Goal: Task Accomplishment & Management: Complete application form

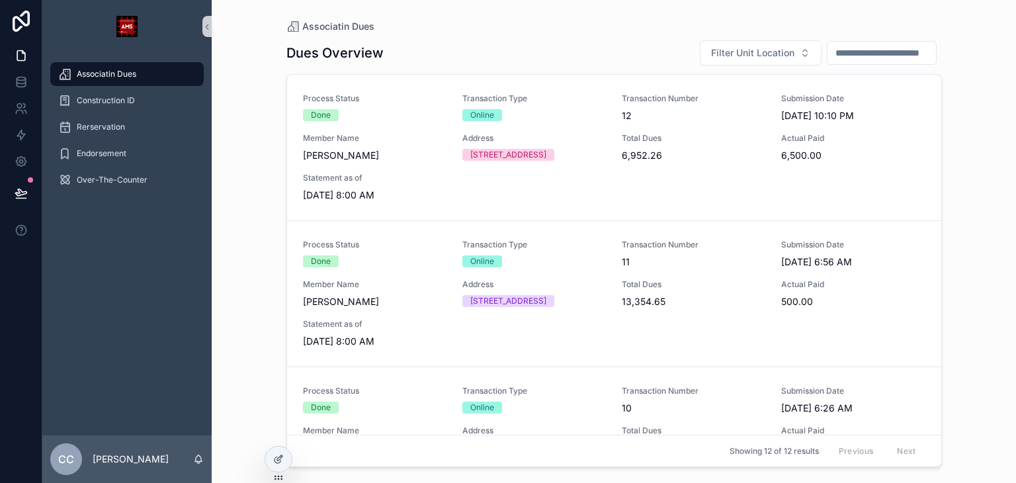
scroll to position [198, 0]
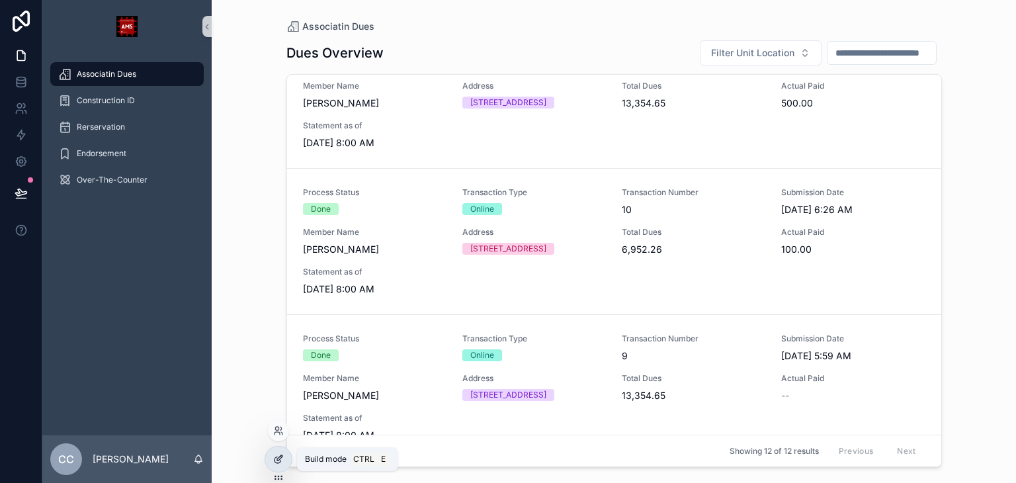
click at [285, 464] on div at bounding box center [278, 458] width 26 height 25
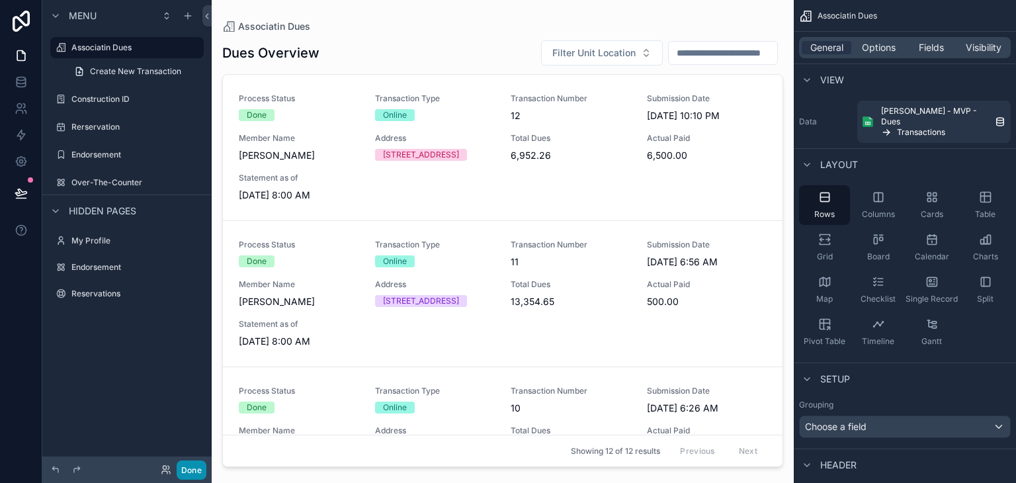
click at [198, 469] on button "Done" at bounding box center [192, 469] width 30 height 19
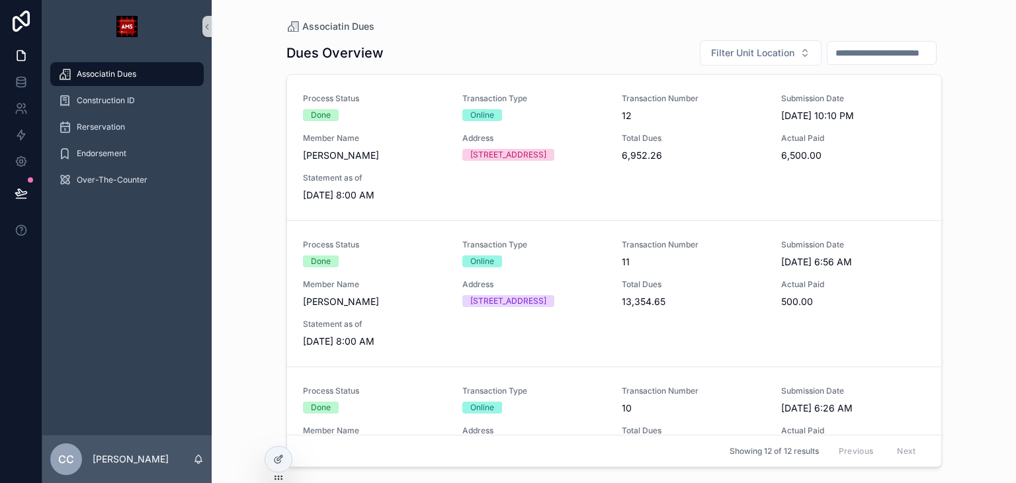
click at [21, 32] on link at bounding box center [21, 21] width 42 height 42
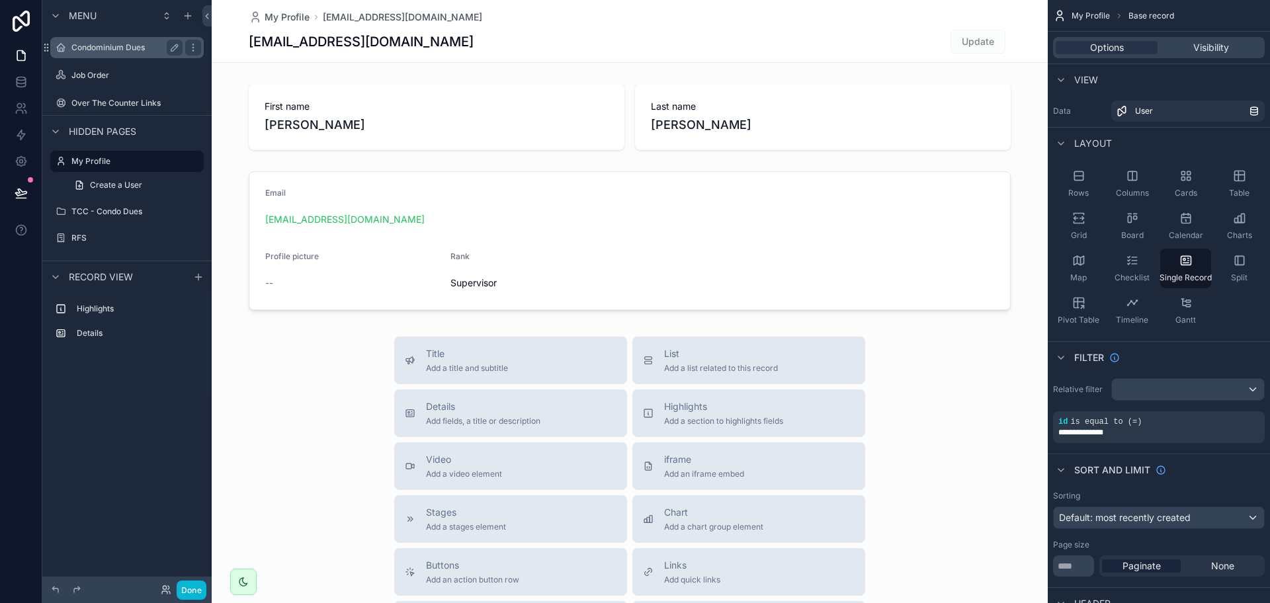
click at [95, 54] on div "Condominium Dues" at bounding box center [126, 48] width 111 height 16
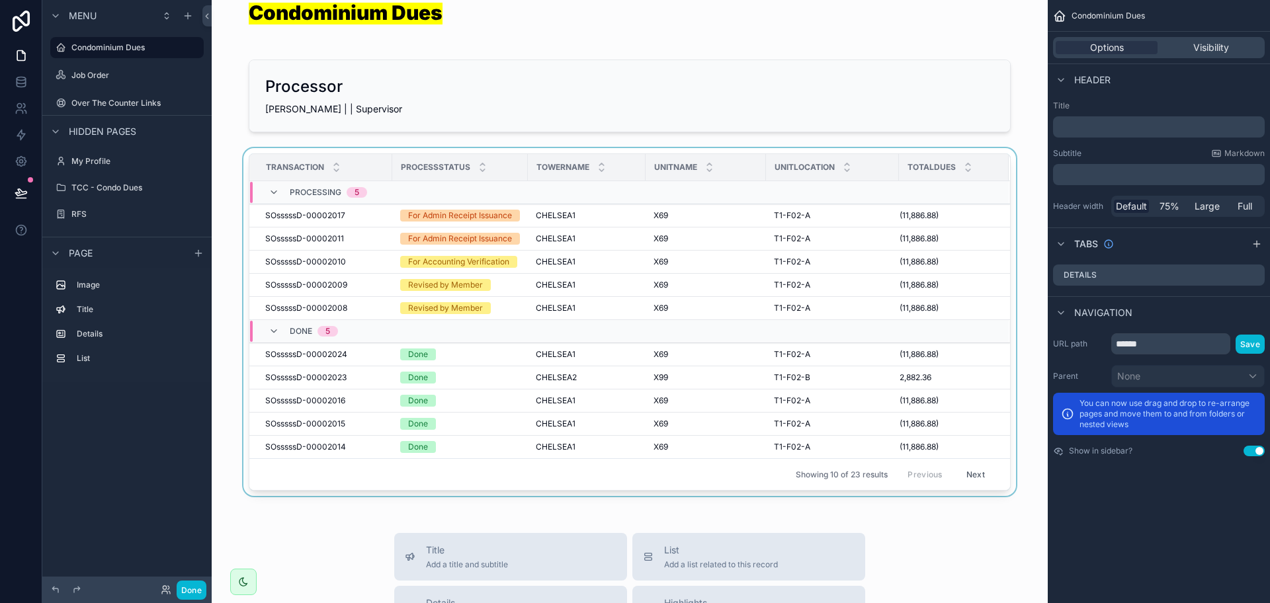
scroll to position [165, 0]
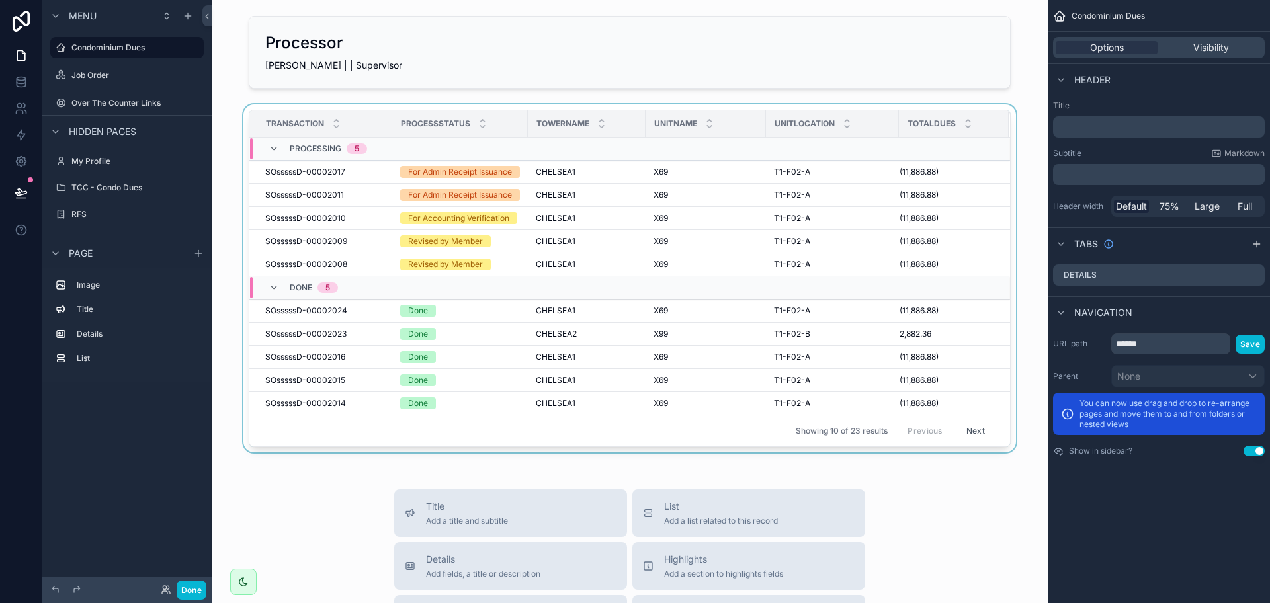
click at [384, 239] on div "scrollable content" at bounding box center [629, 280] width 815 height 353
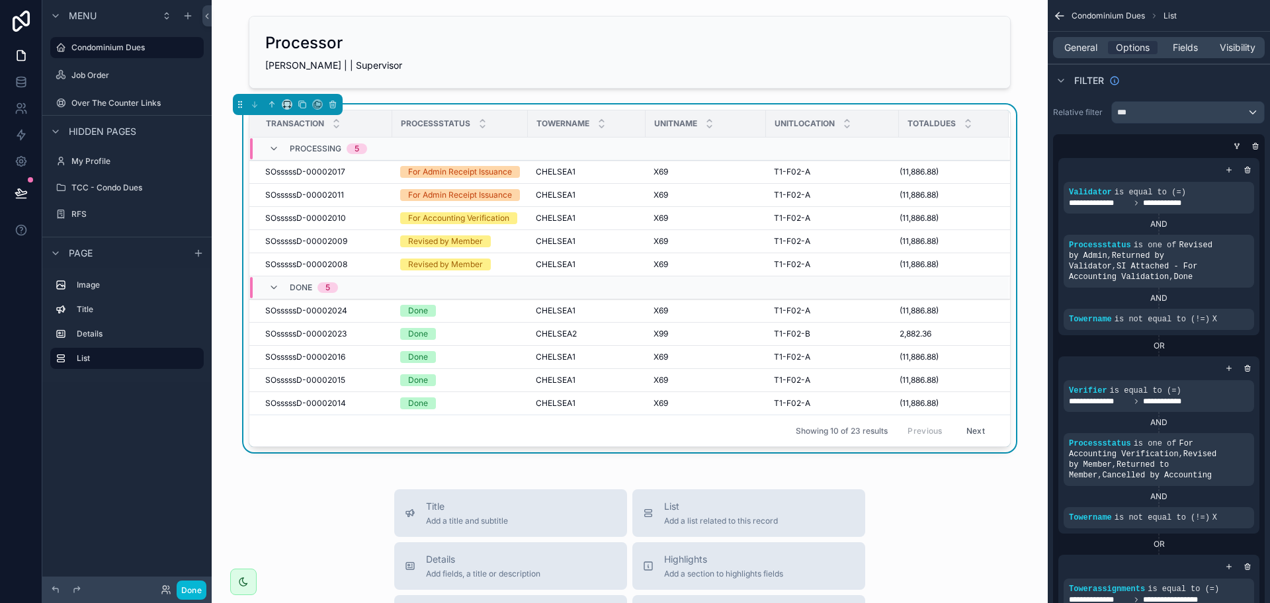
click at [384, 230] on td "SOsssssD-00002010 SOsssssD-00002010" at bounding box center [320, 218] width 143 height 23
click at [420, 224] on div "For Accounting Verification" at bounding box center [458, 218] width 101 height 12
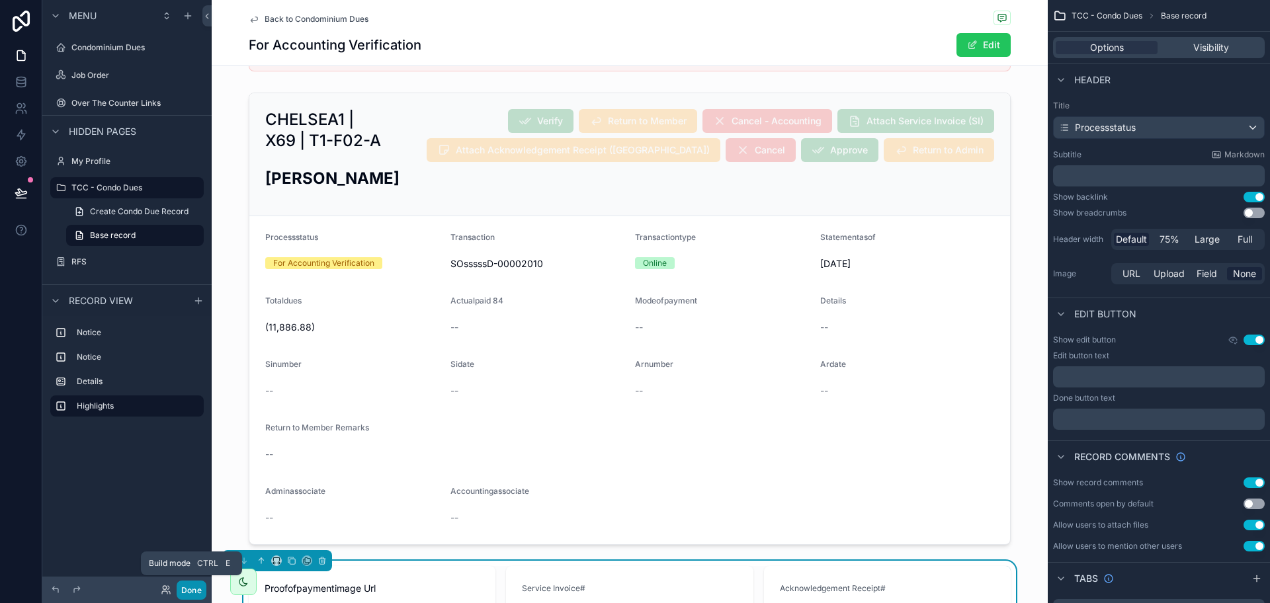
click at [190, 589] on button "Done" at bounding box center [192, 590] width 30 height 19
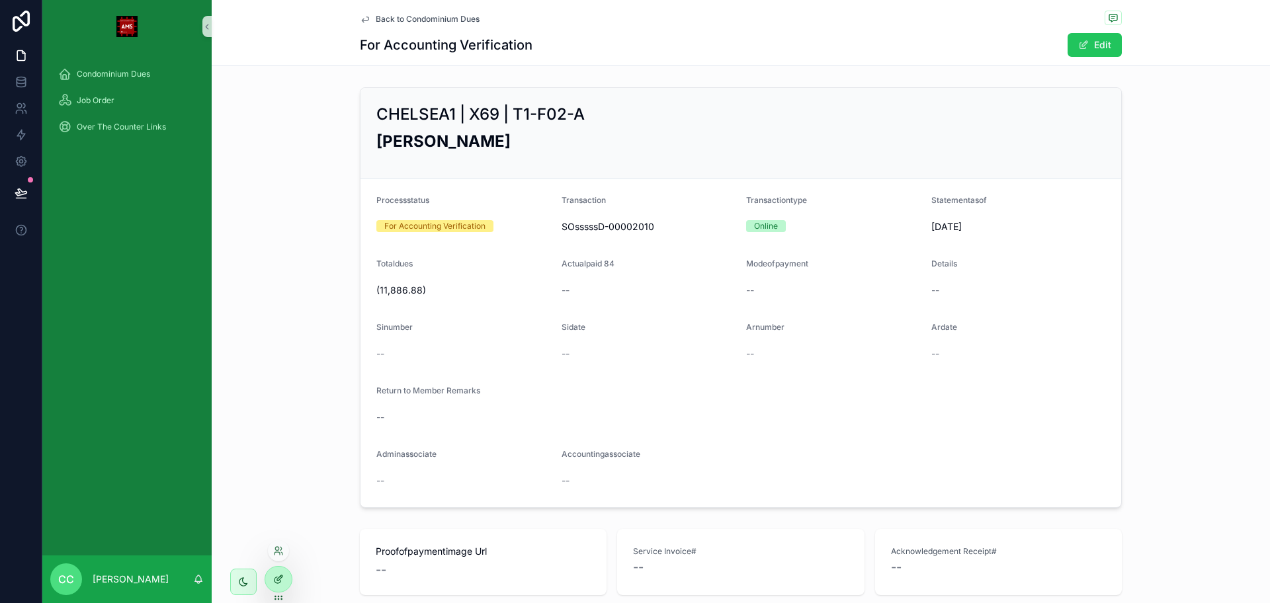
click at [277, 587] on div at bounding box center [278, 579] width 26 height 25
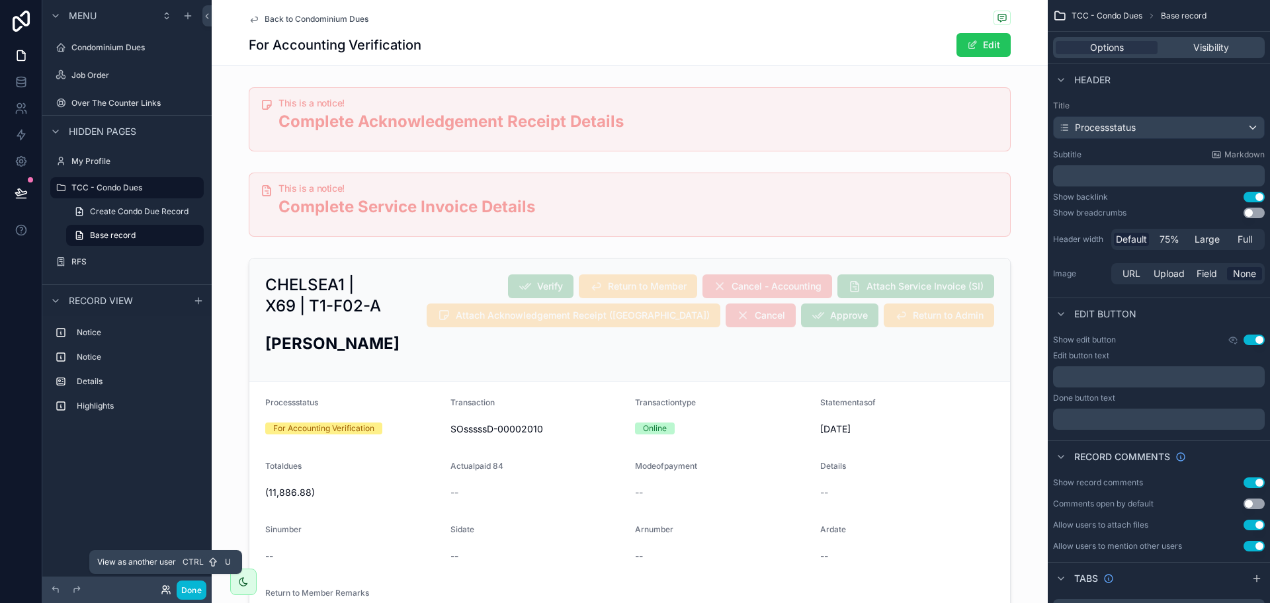
click at [166, 587] on icon at bounding box center [164, 587] width 3 height 3
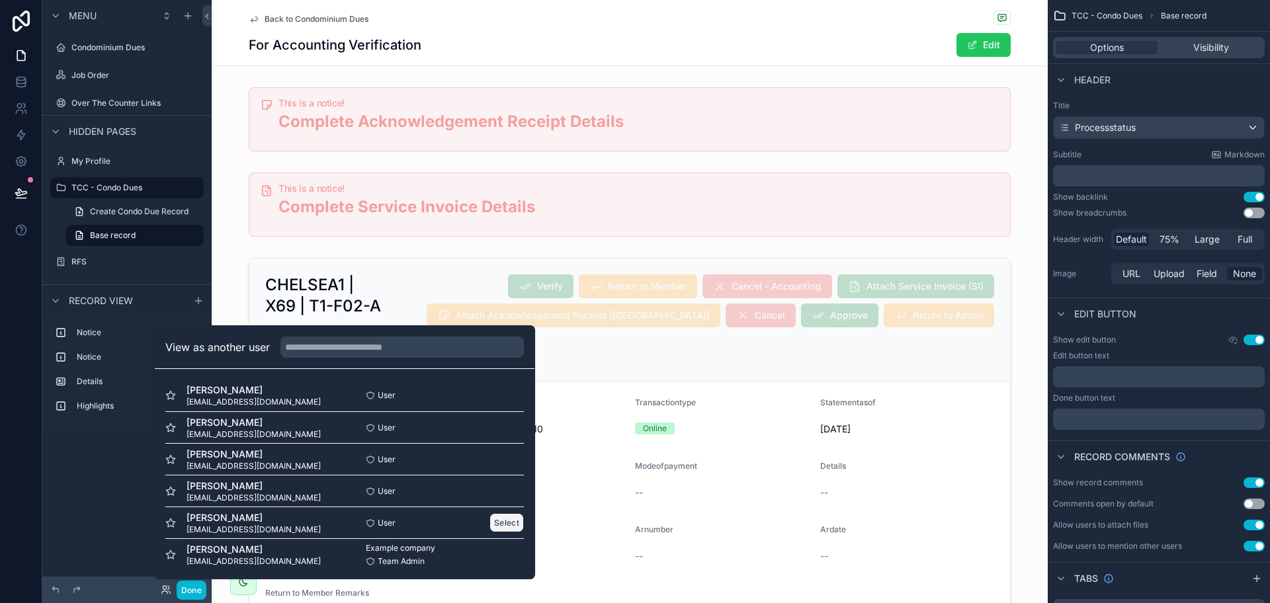
click at [489, 522] on button "Select" at bounding box center [506, 522] width 34 height 19
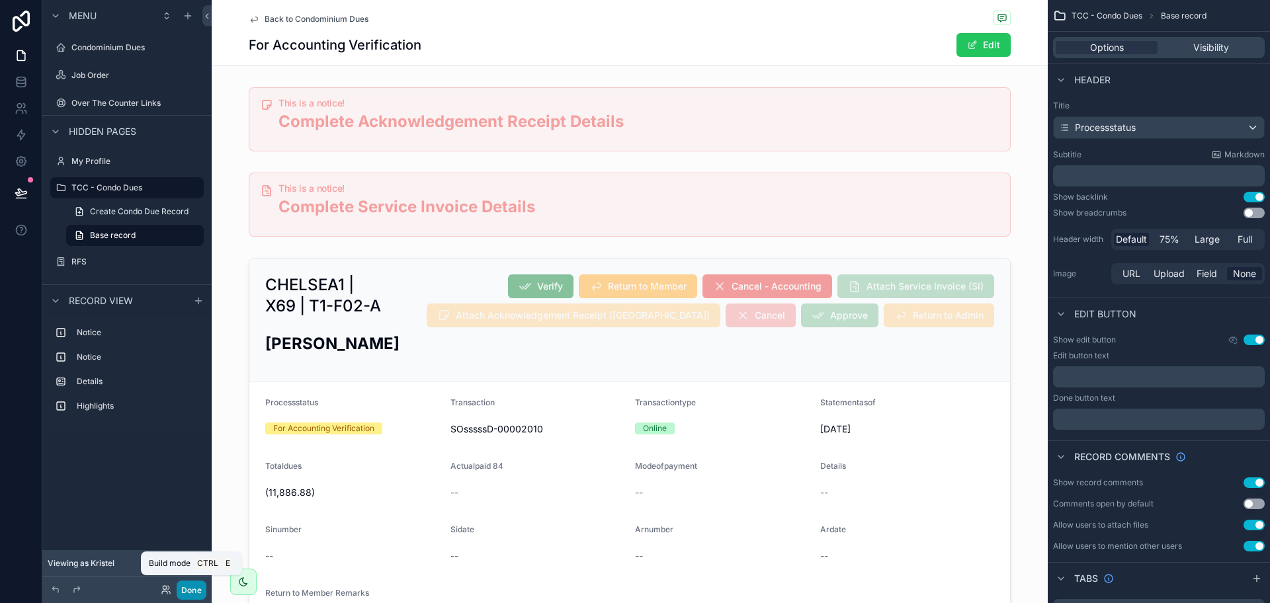
click at [188, 593] on button "Done" at bounding box center [192, 590] width 30 height 19
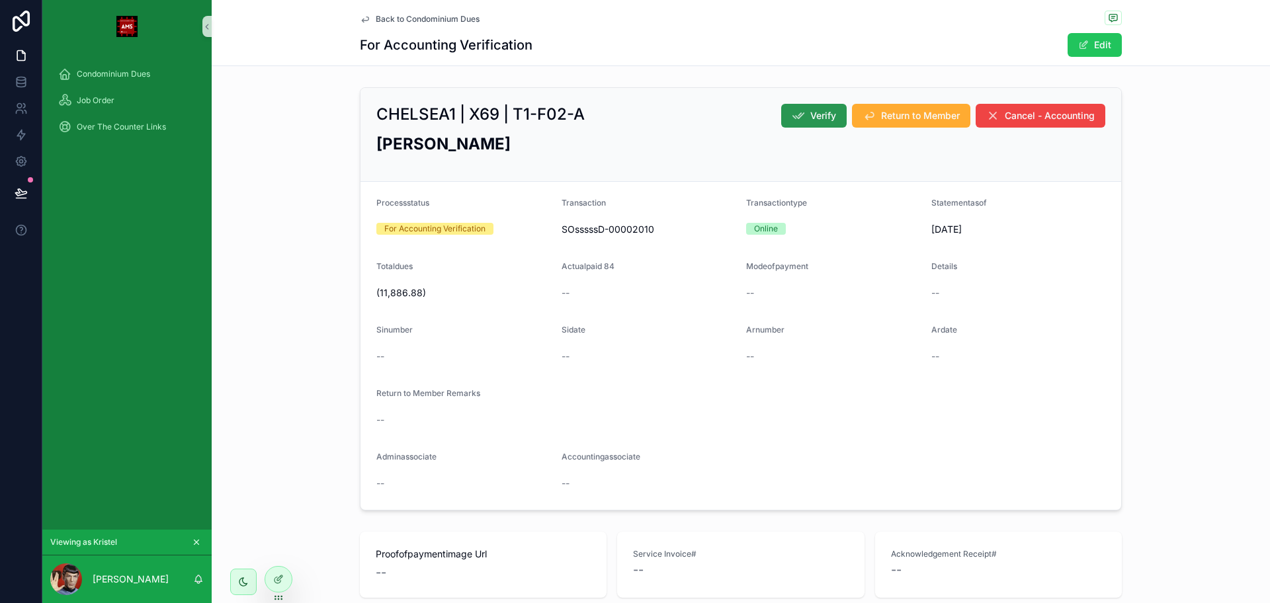
click at [801, 110] on button "Verify" at bounding box center [813, 116] width 65 height 24
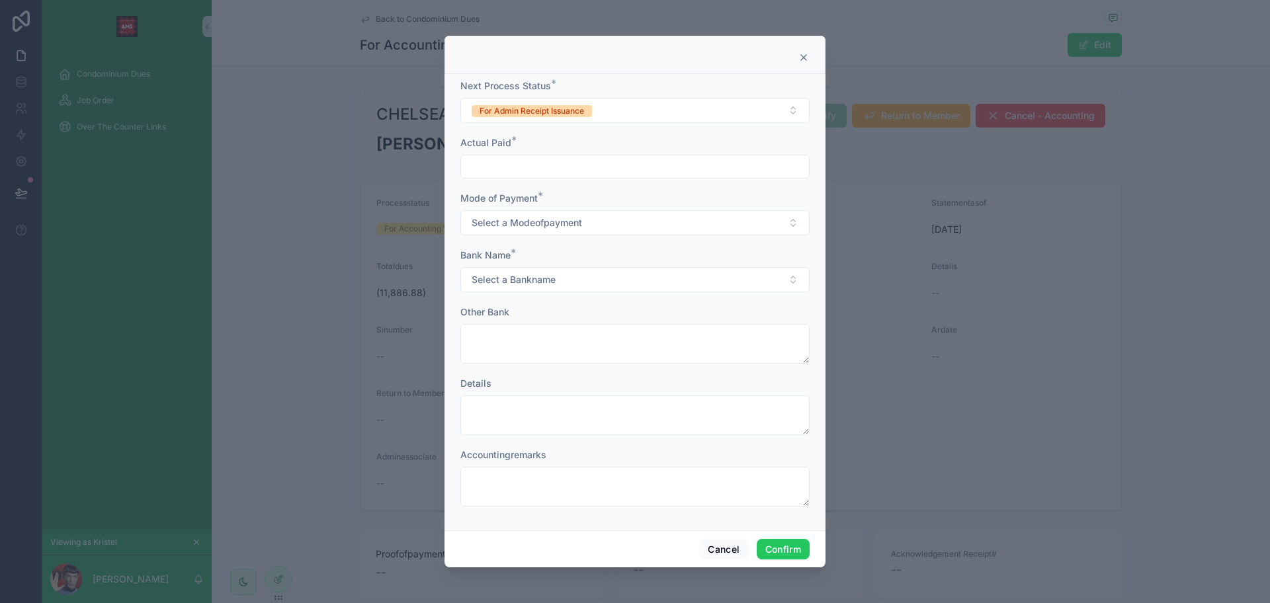
click at [751, 171] on input "text" at bounding box center [635, 166] width 348 height 19
type input "******"
click at [690, 220] on button "Select a Modeofpayment" at bounding box center [634, 222] width 349 height 25
click at [662, 324] on div "Online Transfer" at bounding box center [635, 316] width 343 height 20
click at [632, 286] on button "Select a Bankname" at bounding box center [634, 279] width 349 height 25
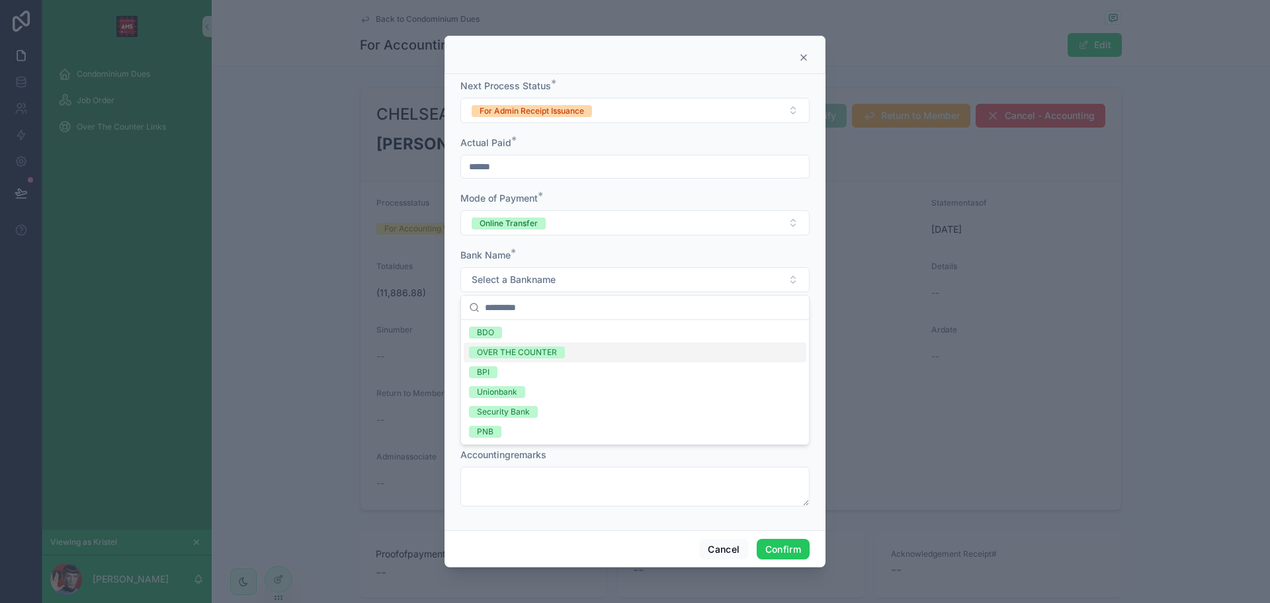
click at [628, 350] on div "OVER THE COUNTER" at bounding box center [635, 353] width 343 height 20
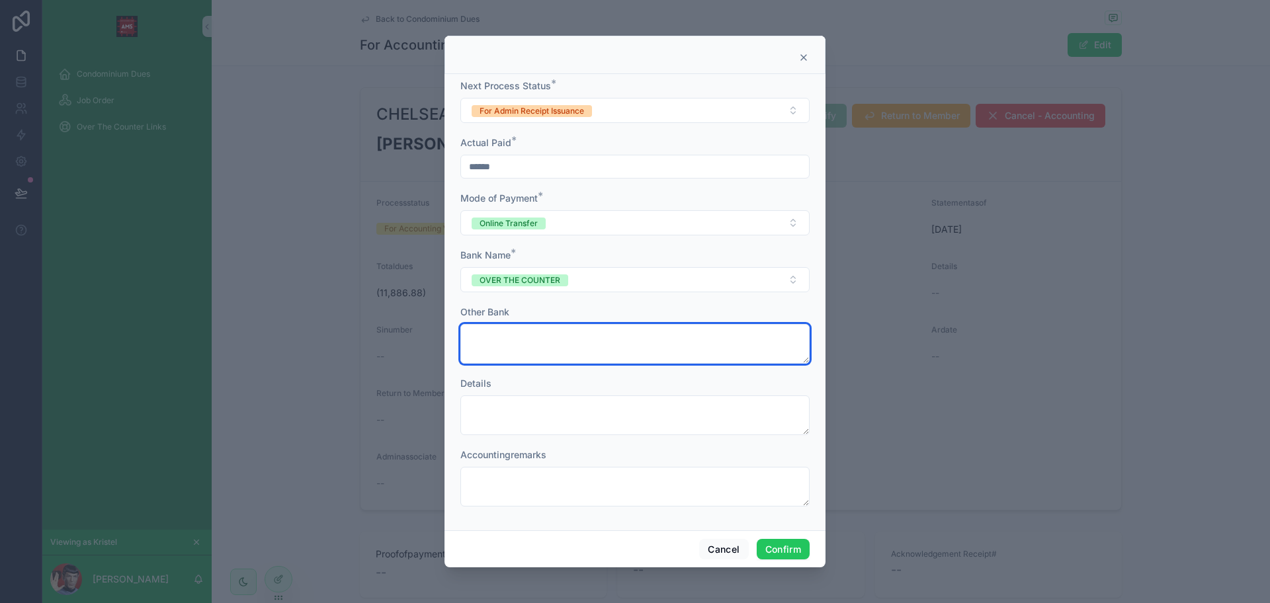
click at [628, 345] on textarea at bounding box center [634, 344] width 349 height 40
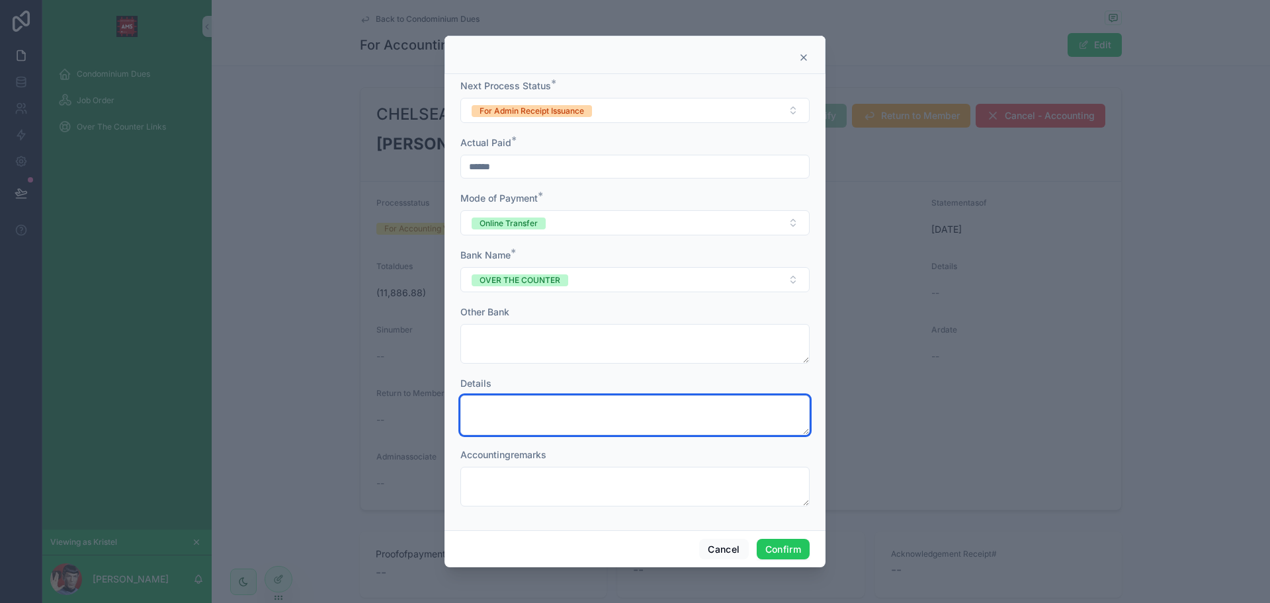
click at [623, 398] on textarea at bounding box center [634, 415] width 349 height 40
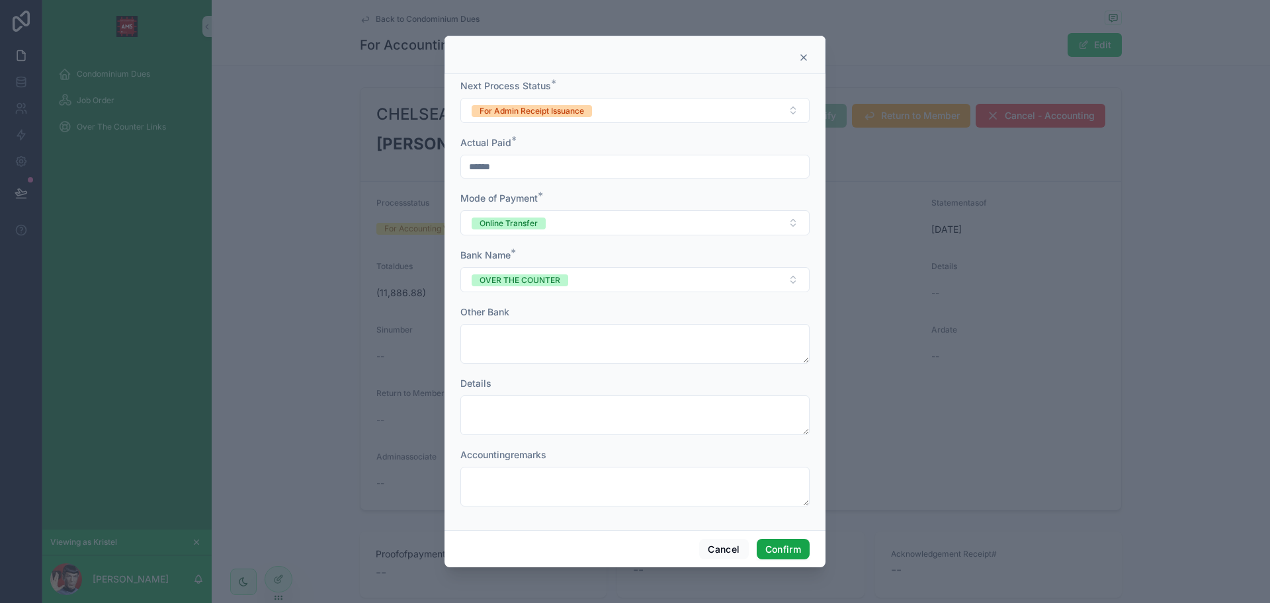
click at [789, 548] on button "Confirm" at bounding box center [783, 549] width 53 height 21
